Goal: Task Accomplishment & Management: Complete application form

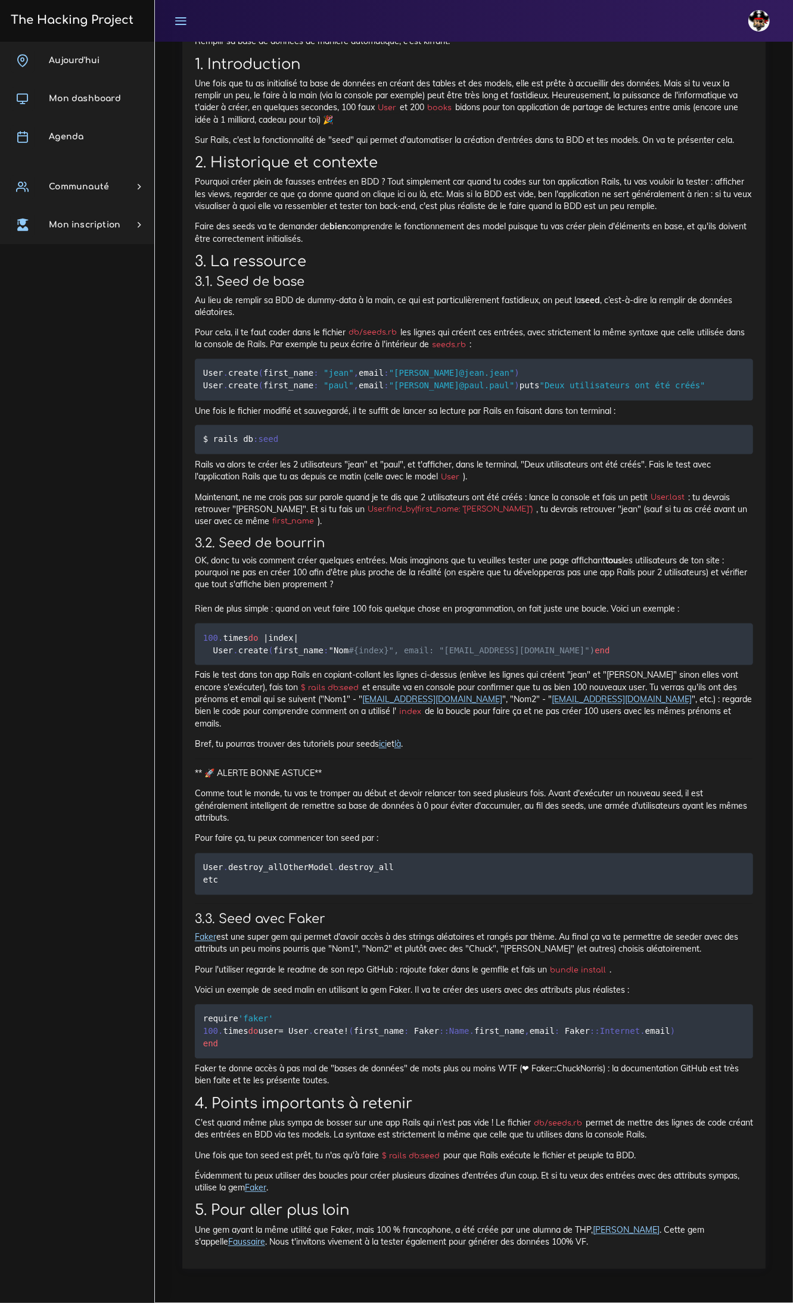
scroll to position [14359, 0]
click at [545, 491] on p "Maintenant, ne me crois pas sur parole quand je te dis que 2 utilisateurs ont é…" at bounding box center [474, 509] width 558 height 36
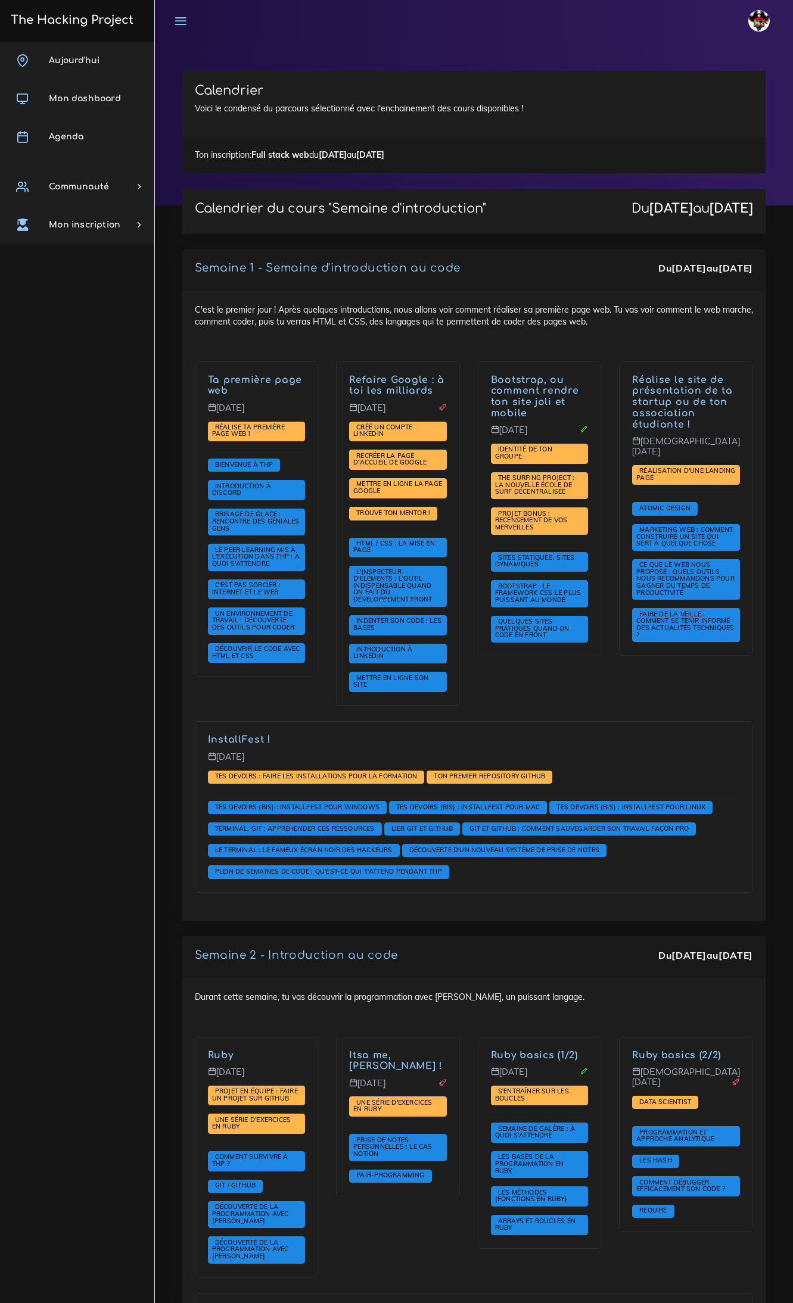
scroll to position [1638, 0]
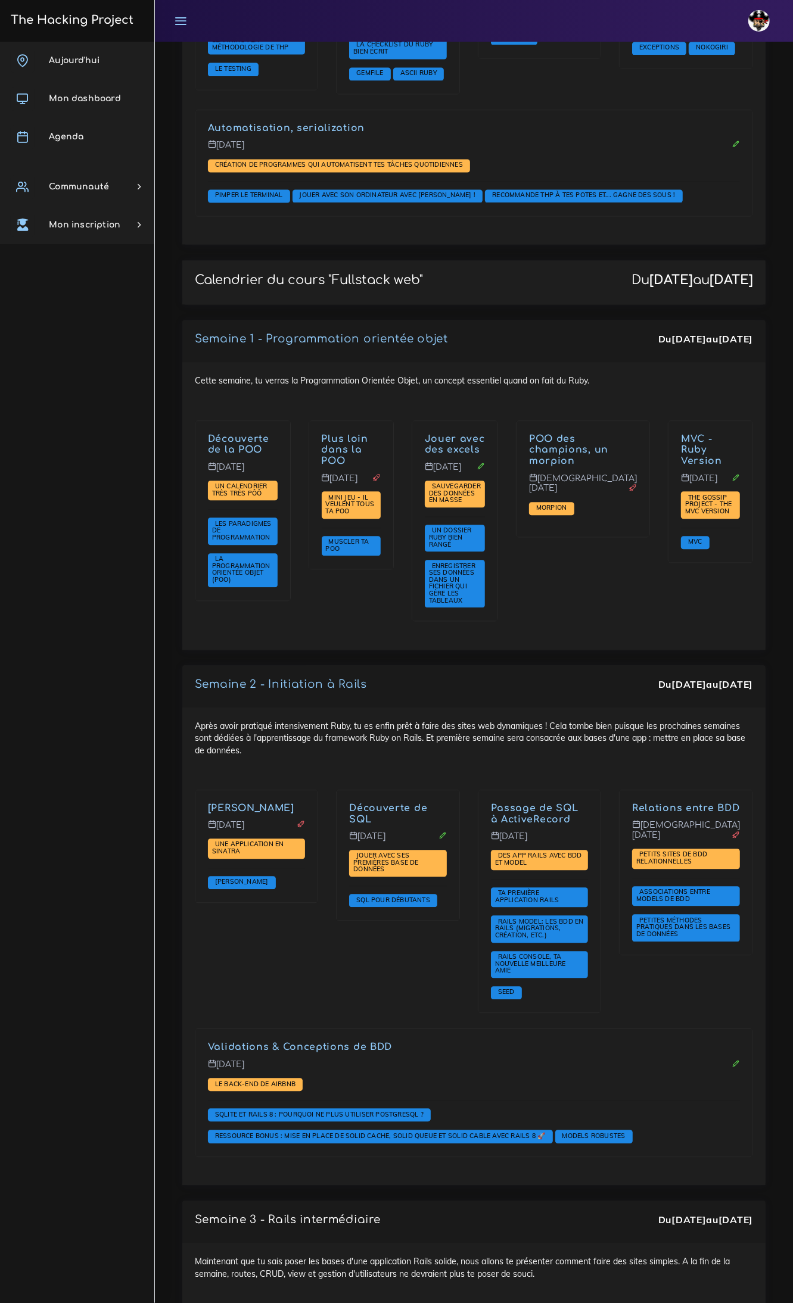
click at [86, 17] on h3 "The Hacking Project" at bounding box center [70, 20] width 126 height 13
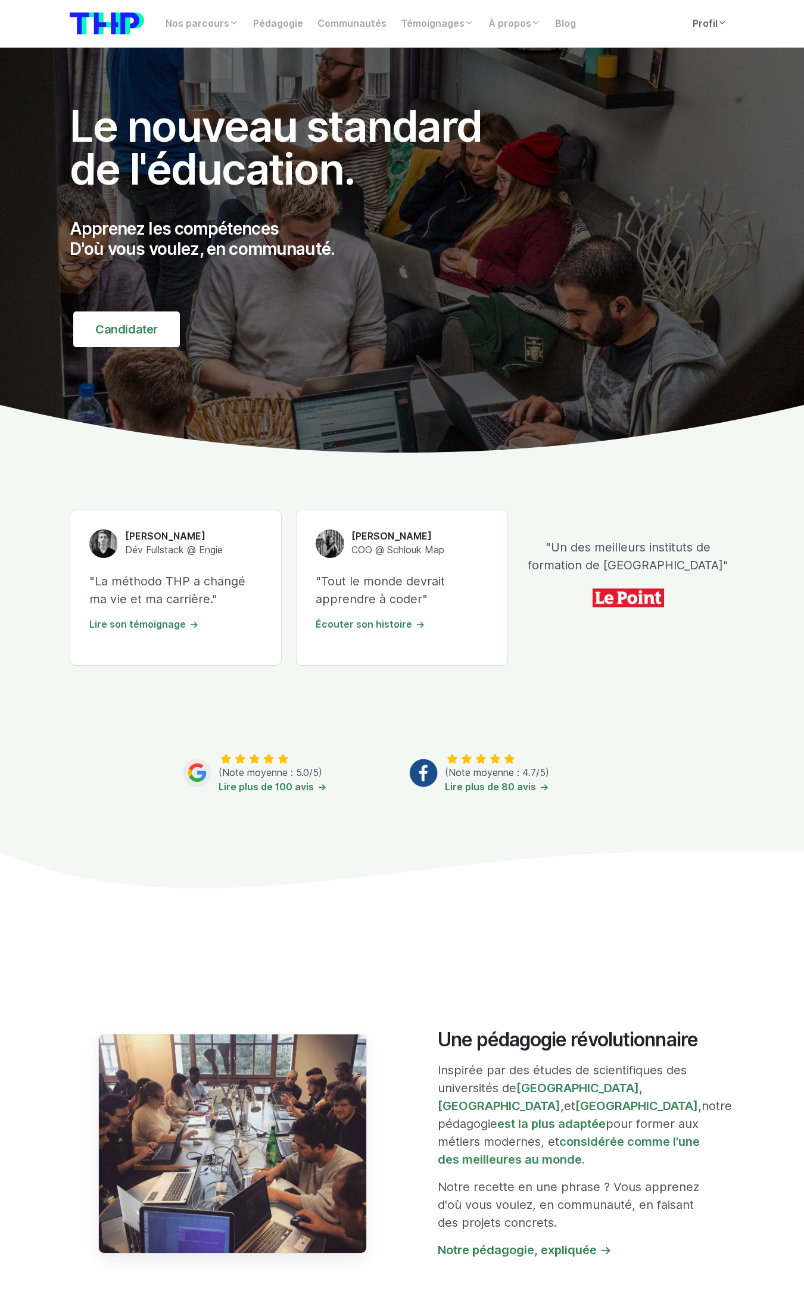
click at [701, 22] on link "Profil" at bounding box center [709, 24] width 49 height 24
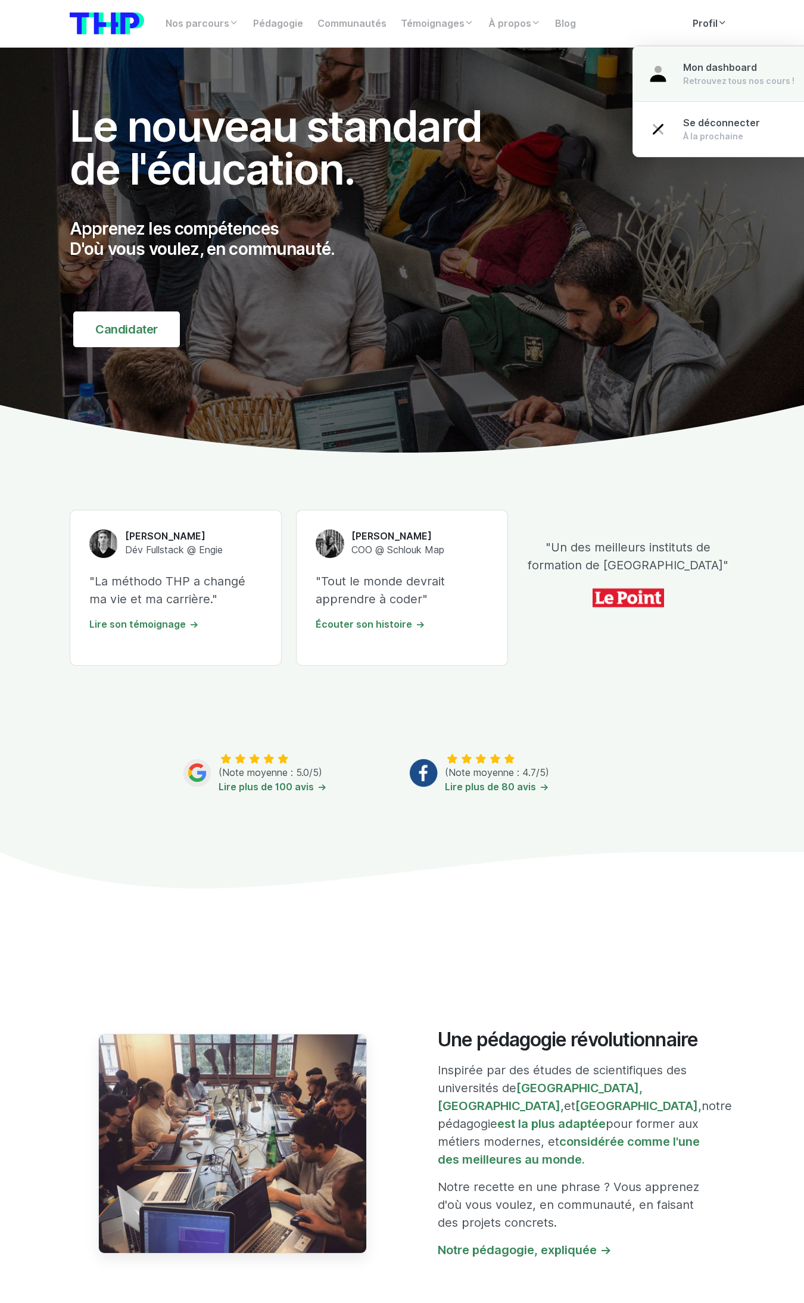
click at [704, 90] on link "Mon dashboard Retrouvez tous nos cours !" at bounding box center [721, 74] width 176 height 56
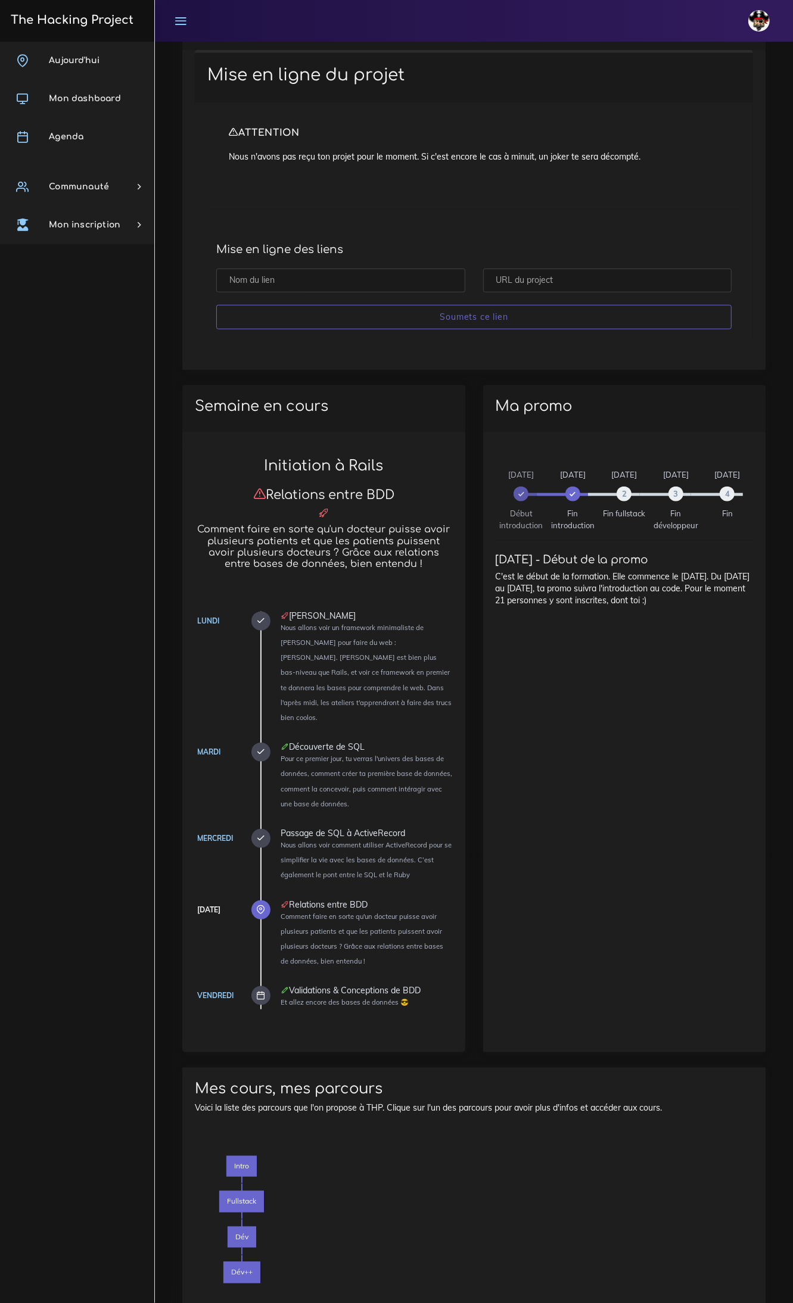
scroll to position [830, 0]
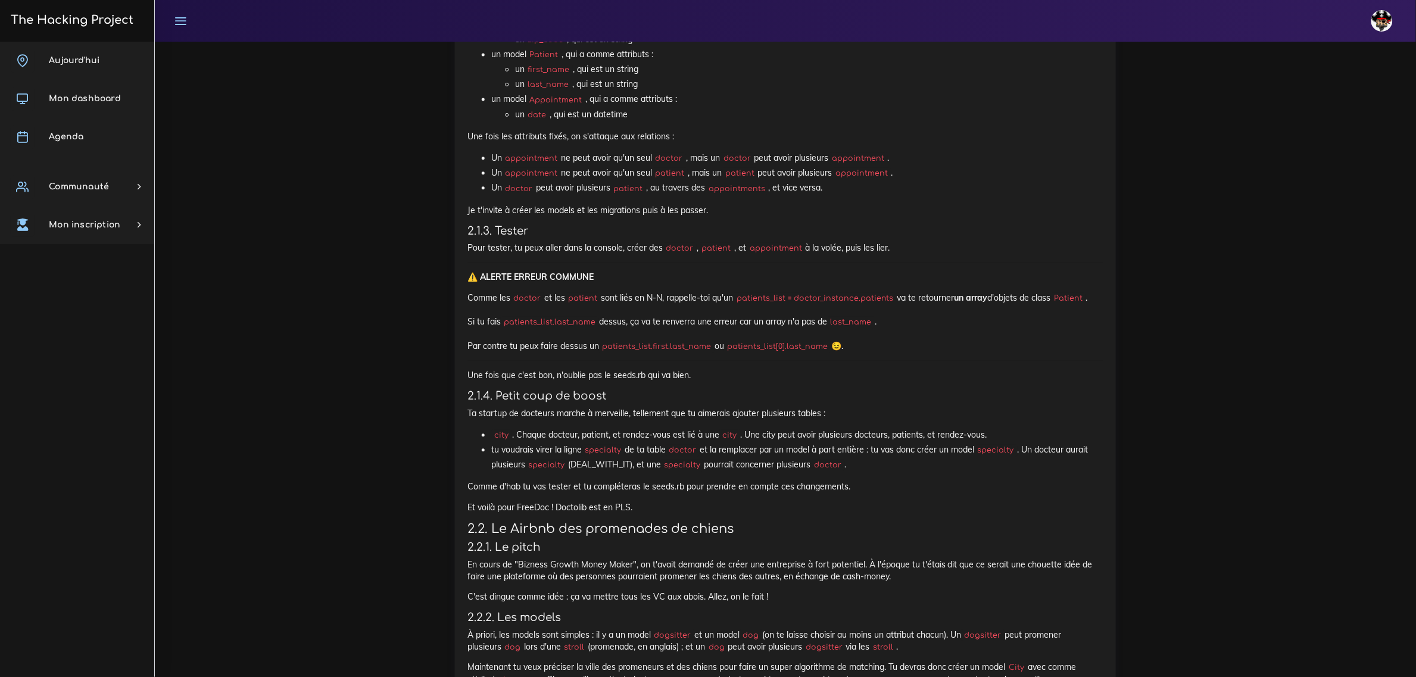
scroll to position [1042, 0]
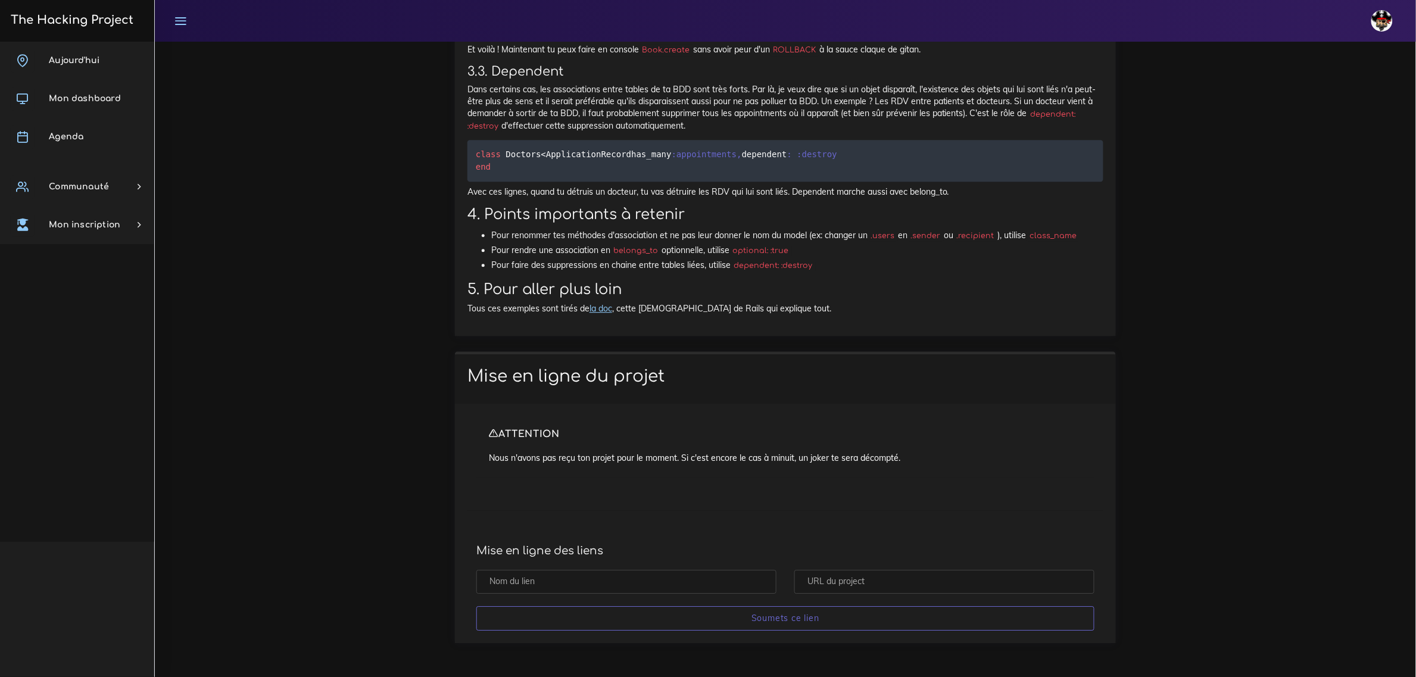
scroll to position [12175, 0]
click at [612, 584] on input "text" at bounding box center [626, 582] width 300 height 24
click at [647, 579] on input "text" at bounding box center [626, 582] width 300 height 24
type input "BDD - [PERSON_NAME]"
paste input "https://github.com/Lucas-mrda-dev/BDD"
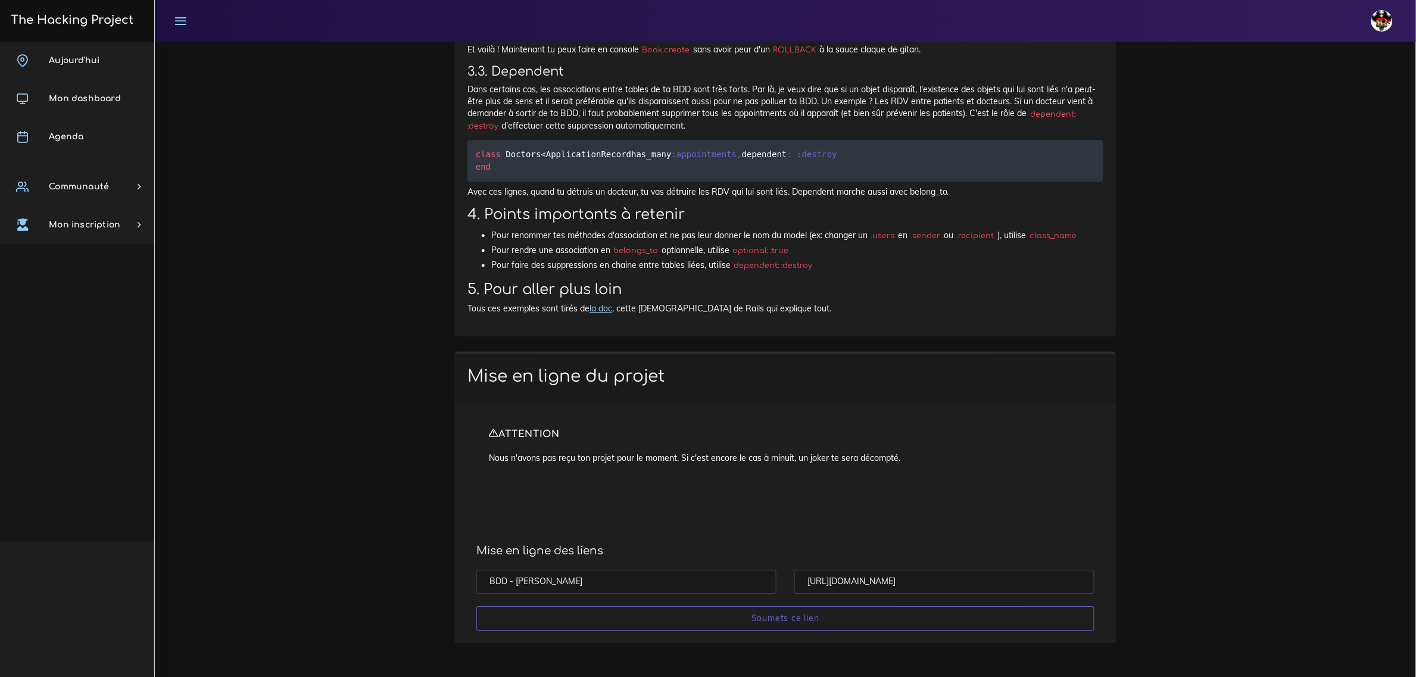
type input "https://github.com/Lucas-mrda-dev/BDD"
click at [792, 516] on div "ATTENTION Nous n'avons pas reçu ton projet pour le moment. Si c'est encore le c…" at bounding box center [785, 523] width 661 height 239
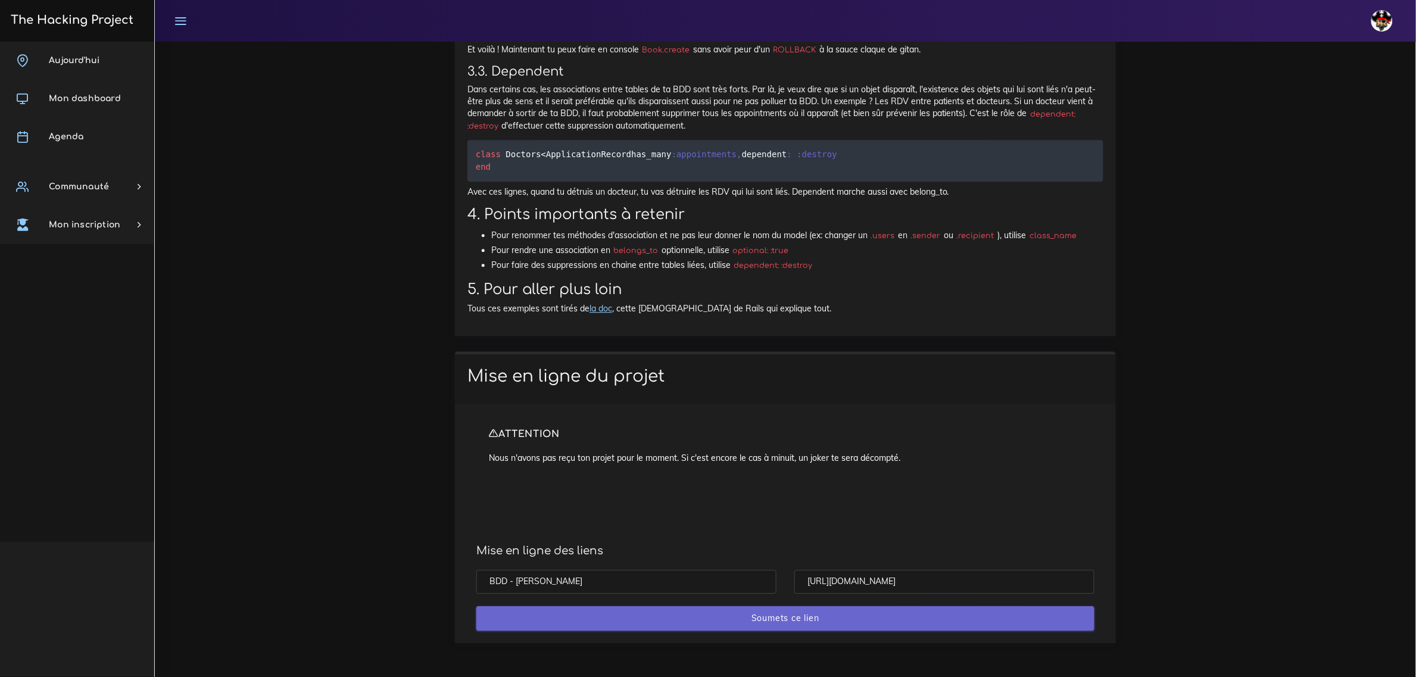
click at [792, 623] on input "Soumets ce lien" at bounding box center [785, 618] width 618 height 24
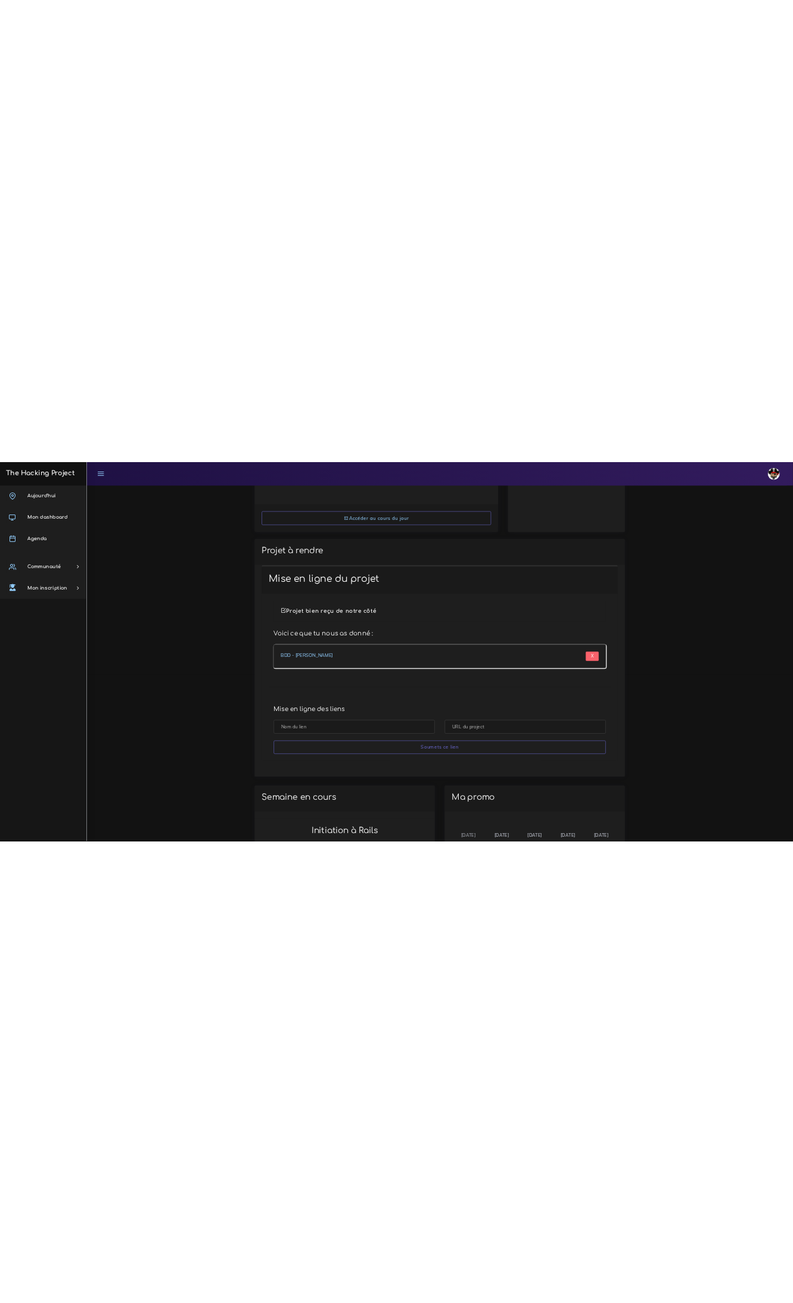
scroll to position [313, 0]
